Goal: Transaction & Acquisition: Purchase product/service

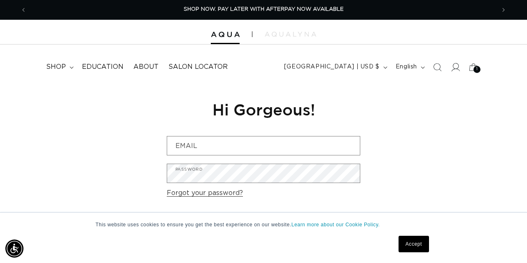
click at [455, 64] on icon at bounding box center [455, 67] width 9 height 9
click at [455, 66] on icon at bounding box center [455, 67] width 9 height 9
click at [473, 68] on icon at bounding box center [473, 66] width 19 height 19
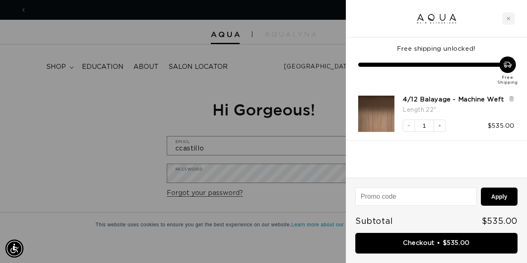
click at [306, 67] on div at bounding box center [263, 131] width 527 height 263
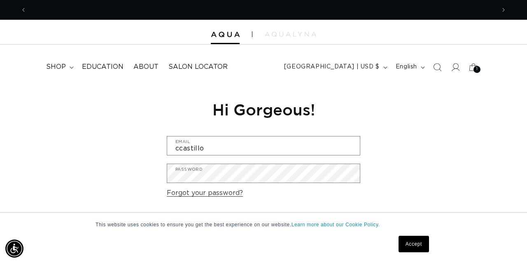
scroll to position [0, 469]
click at [413, 243] on link "Accept" at bounding box center [414, 244] width 30 height 16
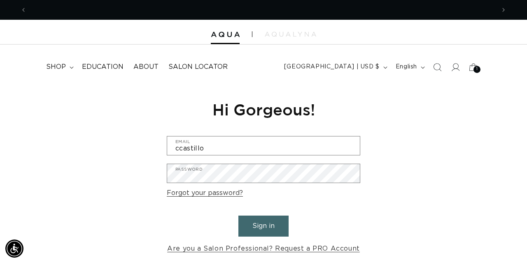
scroll to position [0, 0]
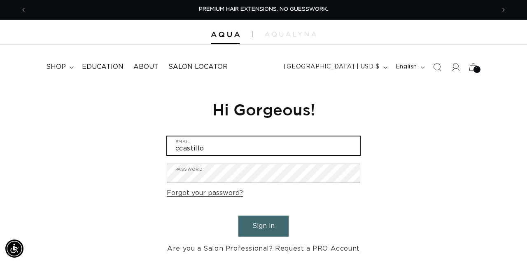
click at [274, 151] on input "ccastillo" at bounding box center [263, 145] width 193 height 19
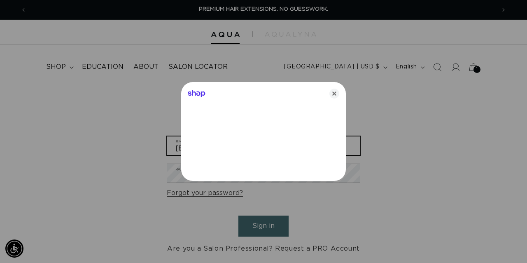
type input "ccastillo98@gmail.com"
click at [335, 94] on icon "Close" at bounding box center [335, 94] width 10 height 10
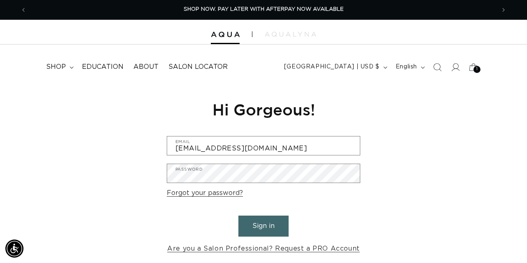
click at [257, 225] on button "Sign in" at bounding box center [264, 225] width 50 height 21
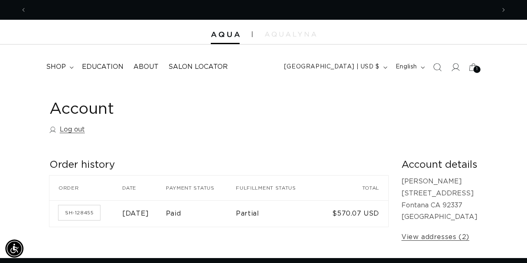
scroll to position [0, 938]
click at [93, 211] on link "SH-128455" at bounding box center [80, 212] width 42 height 15
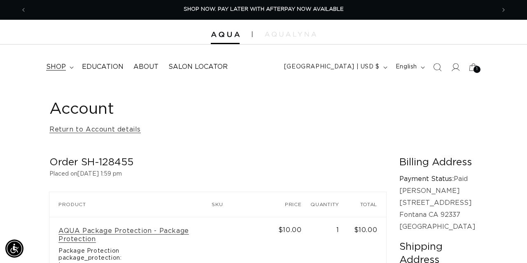
click at [66, 63] on summary "shop" at bounding box center [59, 67] width 36 height 19
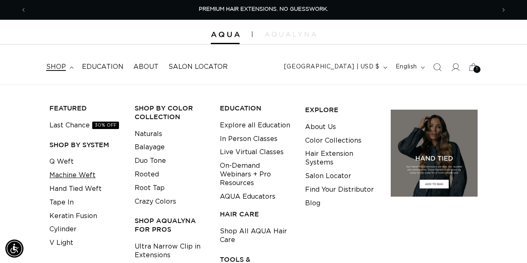
click at [87, 171] on link "Machine Weft" at bounding box center [72, 176] width 46 height 14
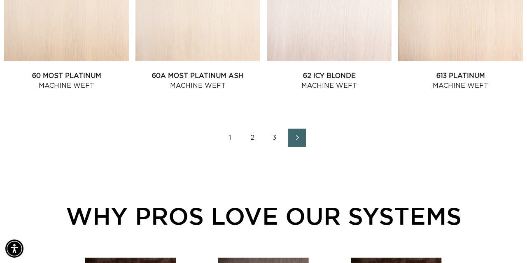
scroll to position [0, 938]
click at [253, 143] on link "2" at bounding box center [252, 138] width 18 height 18
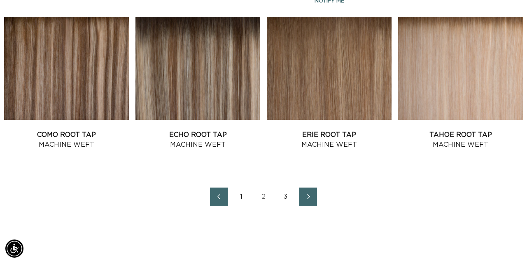
scroll to position [0, 469]
click at [244, 202] on link "1" at bounding box center [241, 196] width 18 height 18
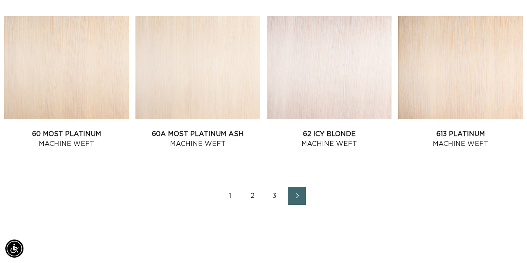
scroll to position [0, 938]
click at [256, 201] on link "2" at bounding box center [252, 196] width 18 height 18
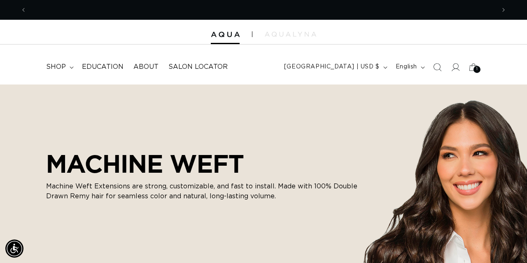
scroll to position [0, 938]
click at [471, 67] on icon at bounding box center [473, 66] width 19 height 19
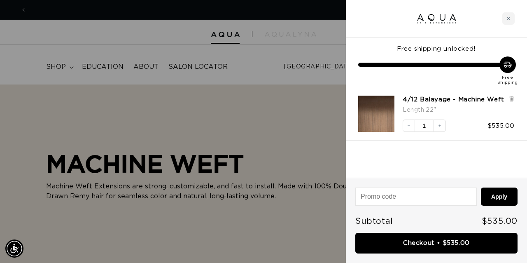
scroll to position [0, 0]
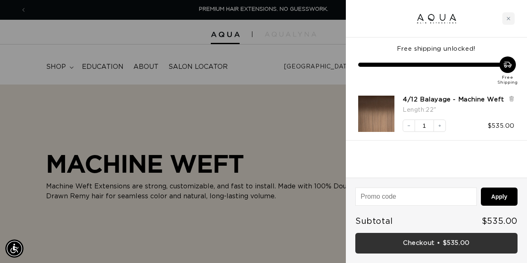
click at [433, 241] on link "Checkout • $535.00" at bounding box center [437, 243] width 162 height 21
